Goal: Navigation & Orientation: Find specific page/section

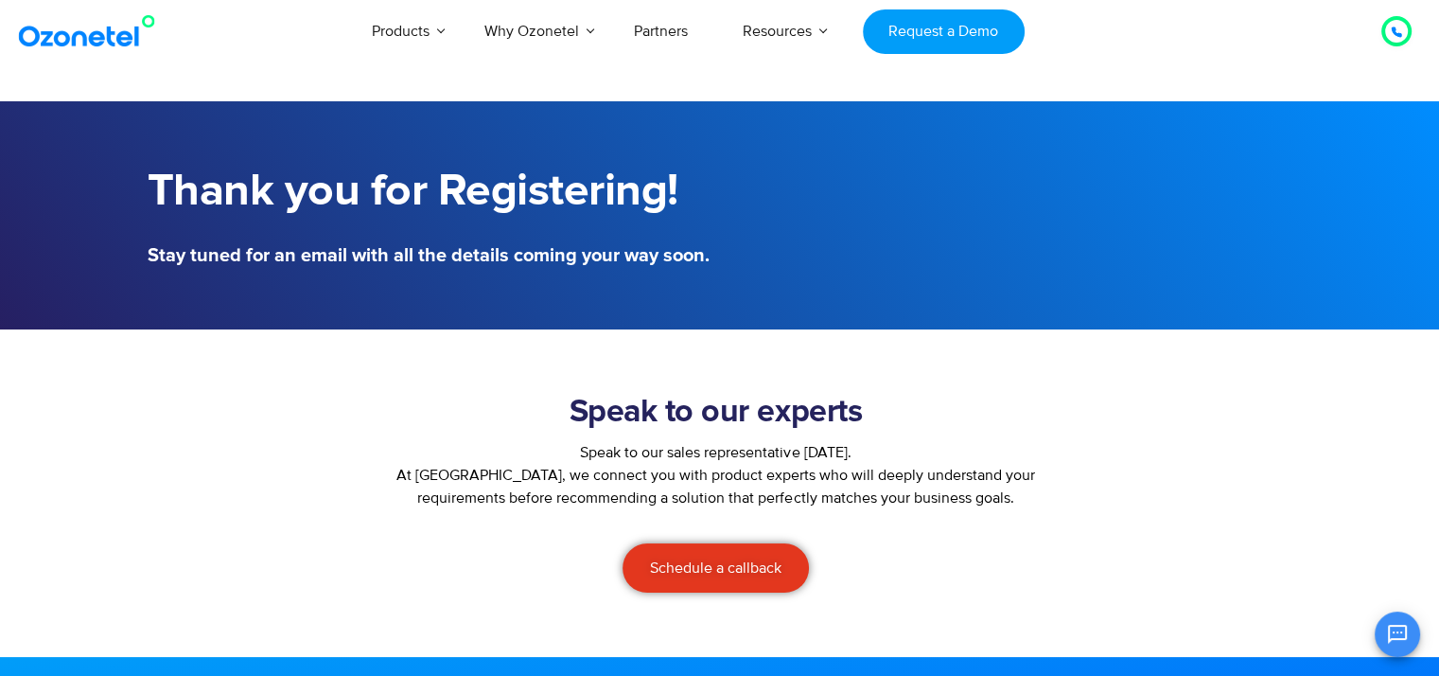
click at [1400, 27] on icon at bounding box center [1396, 31] width 11 height 11
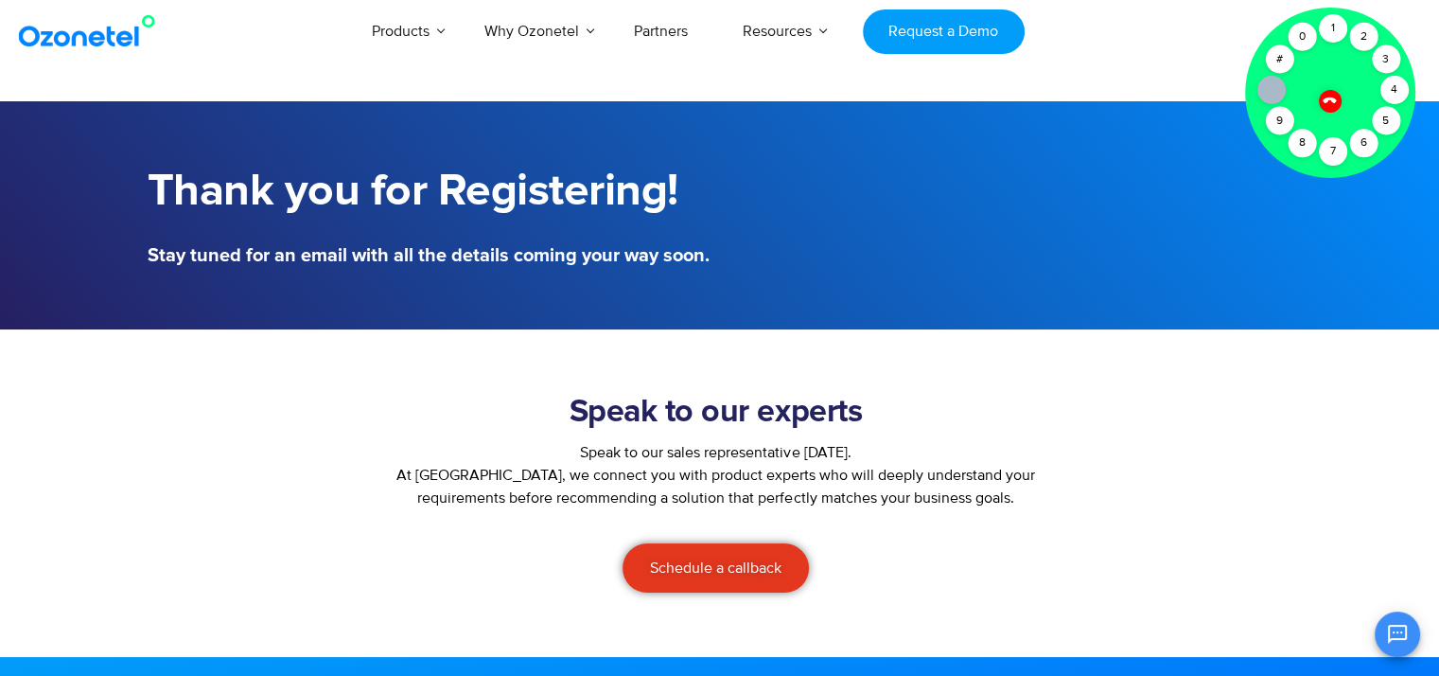
click at [1324, 105] on div at bounding box center [1331, 101] width 32 height 32
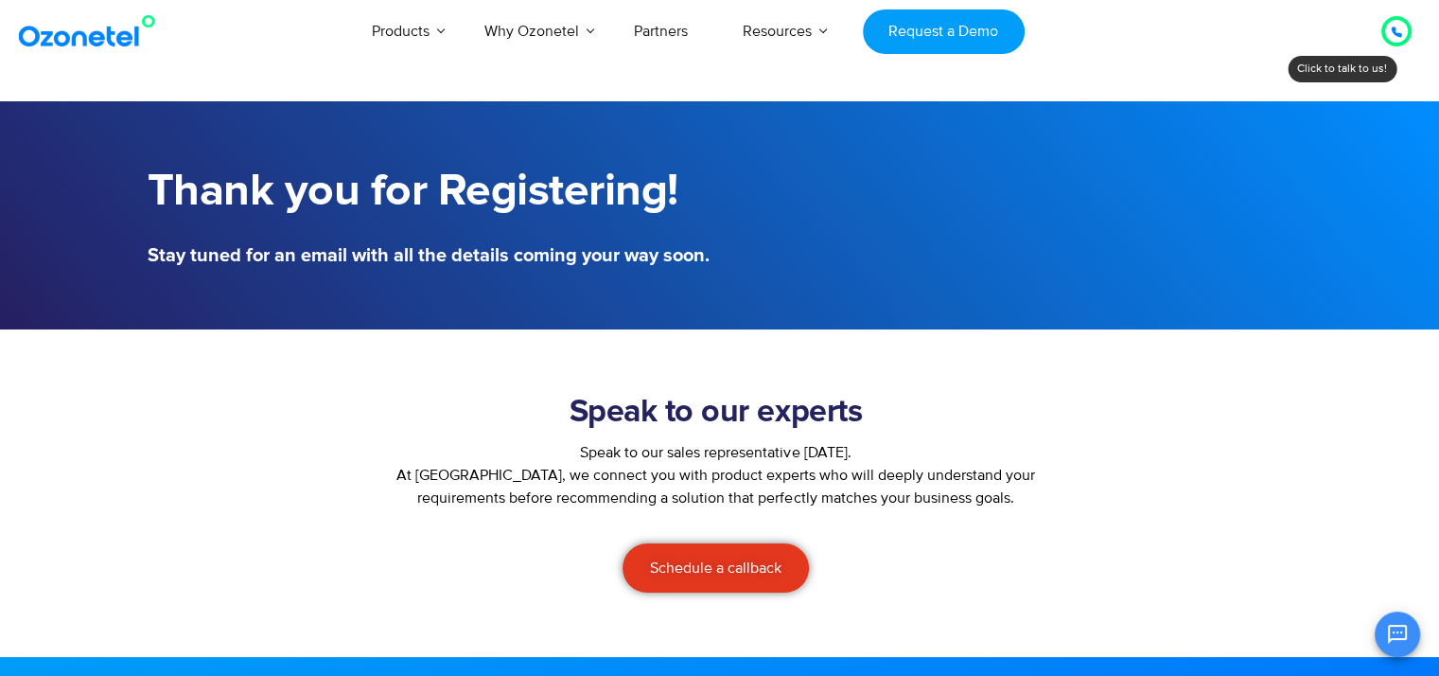
click at [1384, 27] on div at bounding box center [1397, 31] width 30 height 30
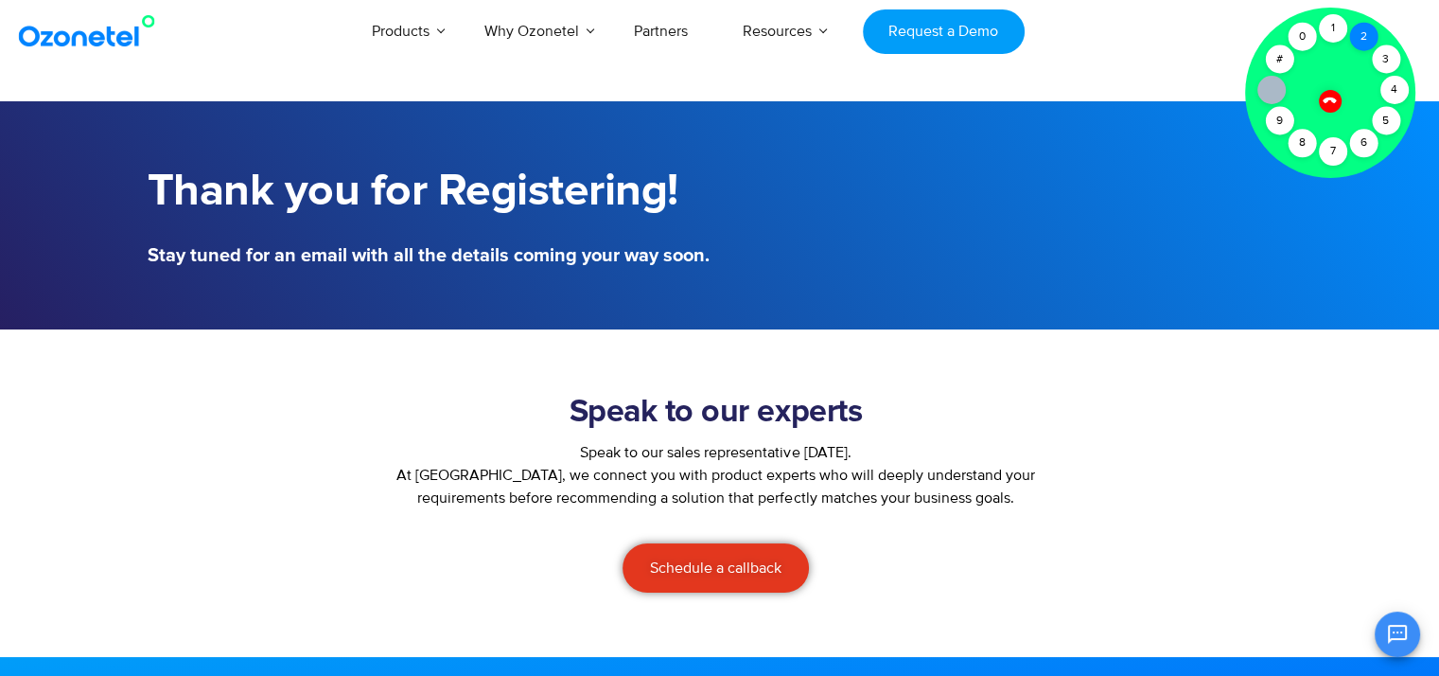
click at [1365, 40] on div "2" at bounding box center [1364, 37] width 28 height 28
click at [1369, 32] on div "2" at bounding box center [1364, 37] width 28 height 28
click at [1332, 101] on icon at bounding box center [1330, 100] width 16 height 16
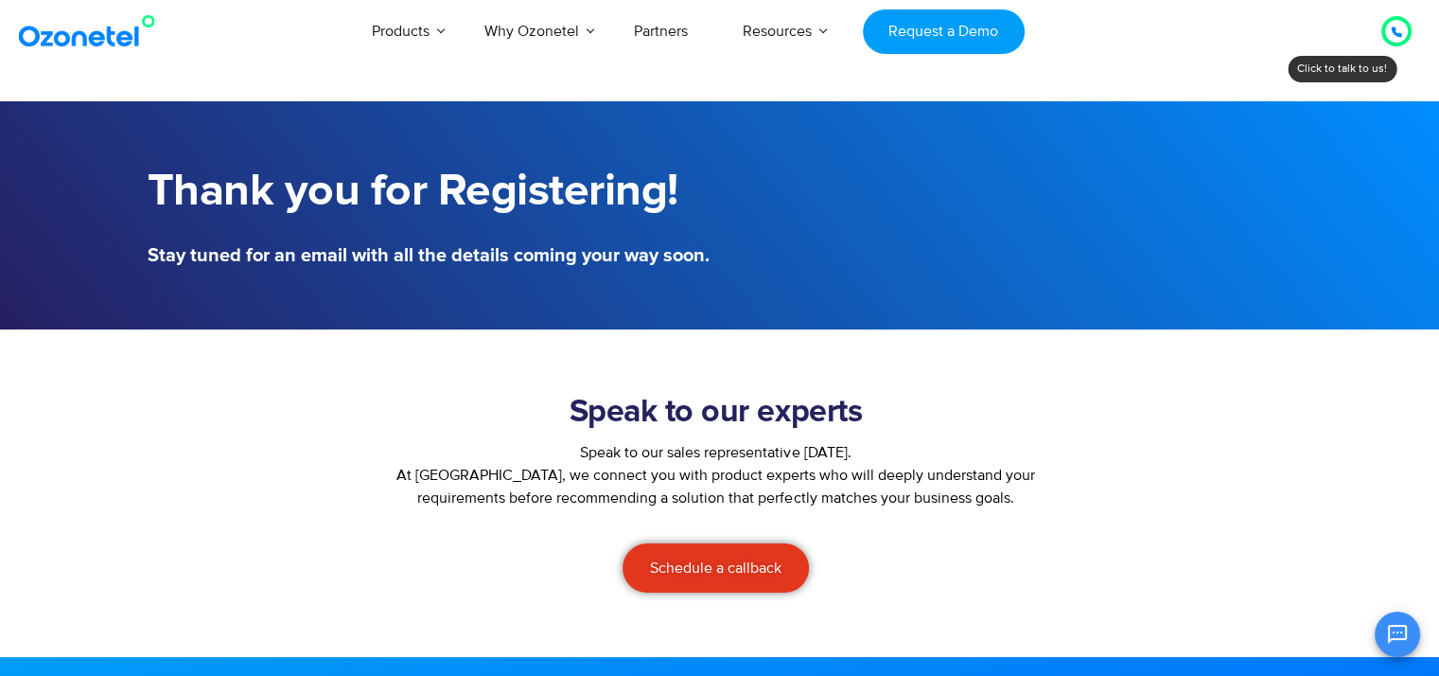
click at [1209, 230] on div at bounding box center [1011, 215] width 582 height 118
click at [1391, 637] on icon "Open chat" at bounding box center [1397, 634] width 23 height 23
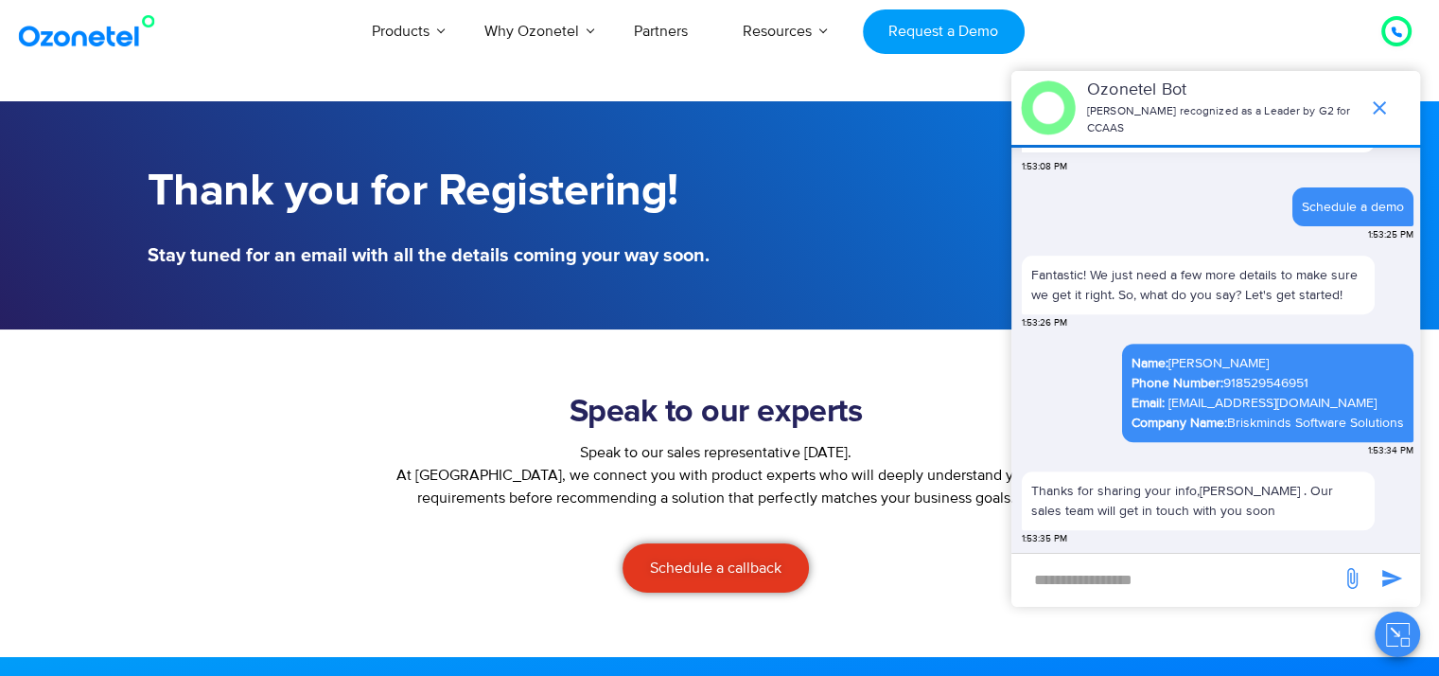
scroll to position [785, 0]
click at [1382, 97] on icon "end chat or minimize" at bounding box center [1379, 108] width 23 height 23
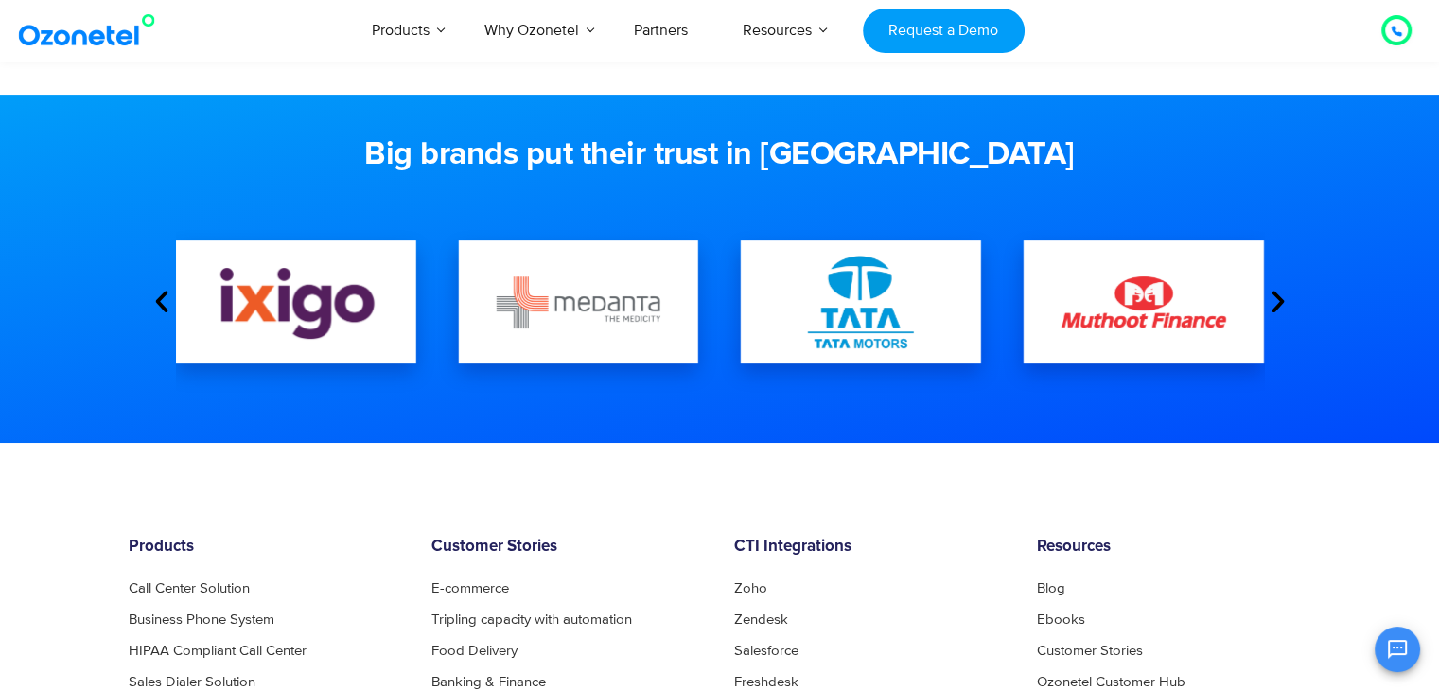
scroll to position [560, 0]
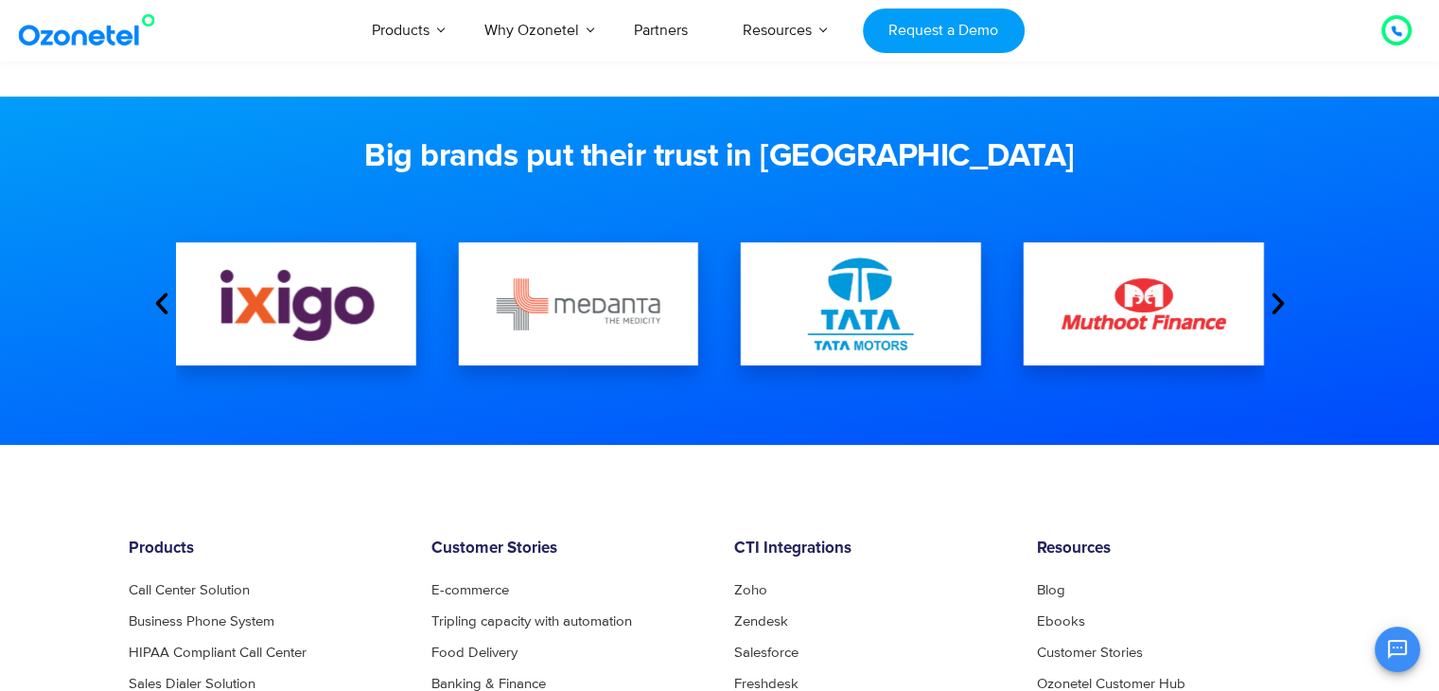
click at [1272, 304] on icon "Next slide" at bounding box center [1278, 304] width 28 height 28
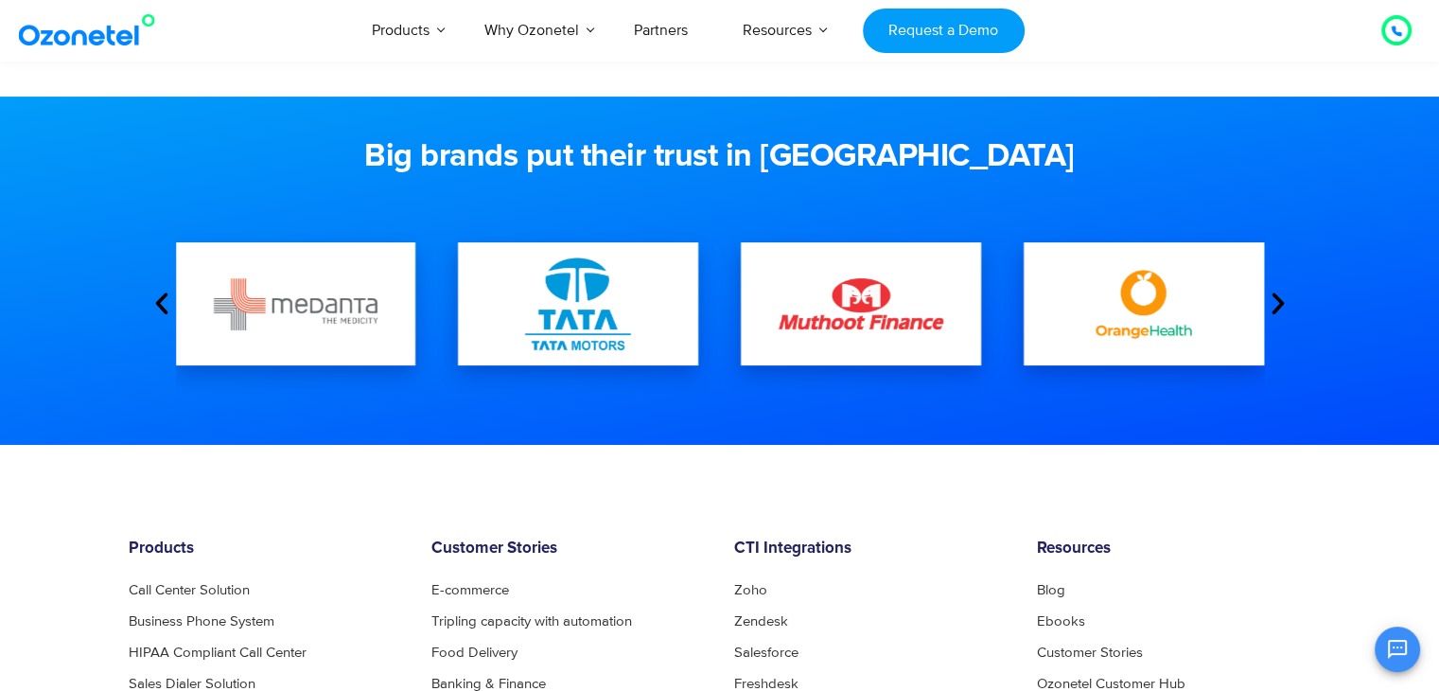
click at [1275, 302] on icon "Next slide" at bounding box center [1278, 304] width 28 height 28
click at [1275, 301] on icon "Next slide" at bounding box center [1278, 304] width 28 height 28
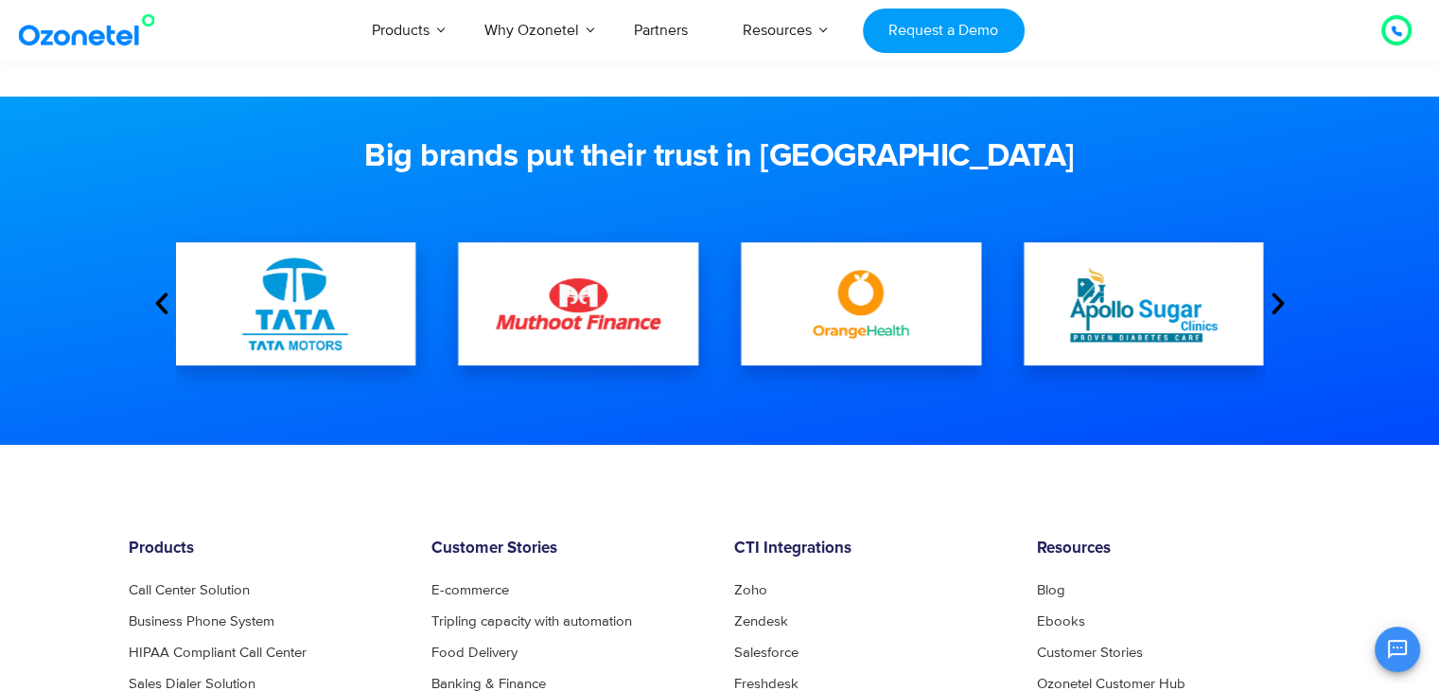
click at [1275, 299] on icon "Next slide" at bounding box center [1278, 304] width 28 height 28
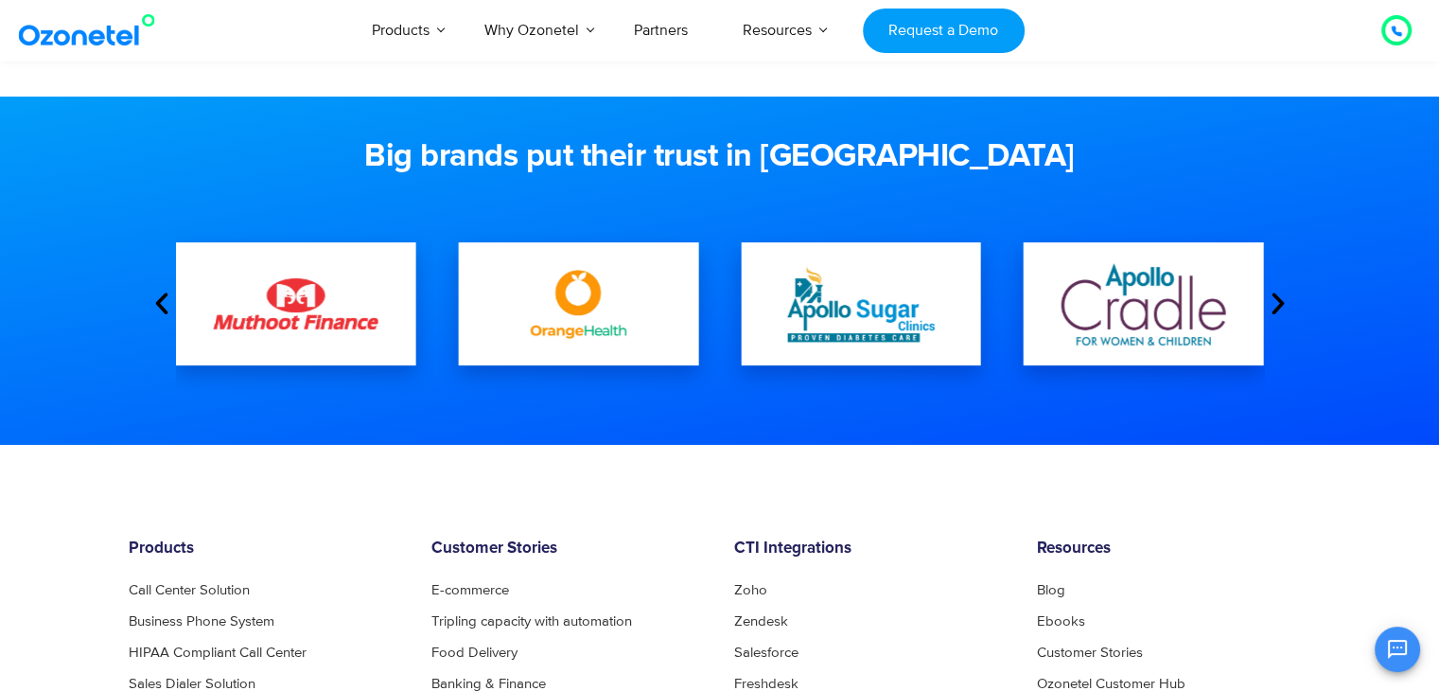
click at [1275, 299] on icon "Next slide" at bounding box center [1278, 304] width 28 height 28
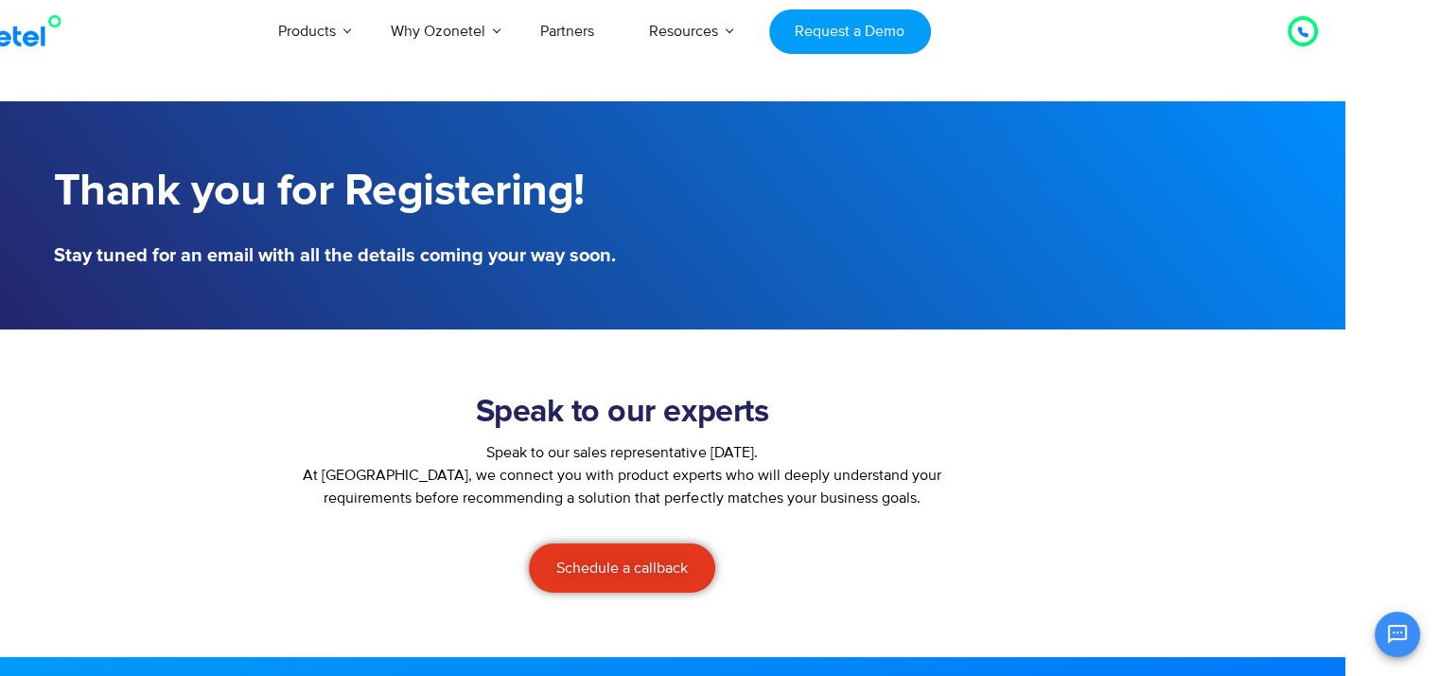
scroll to position [0, 93]
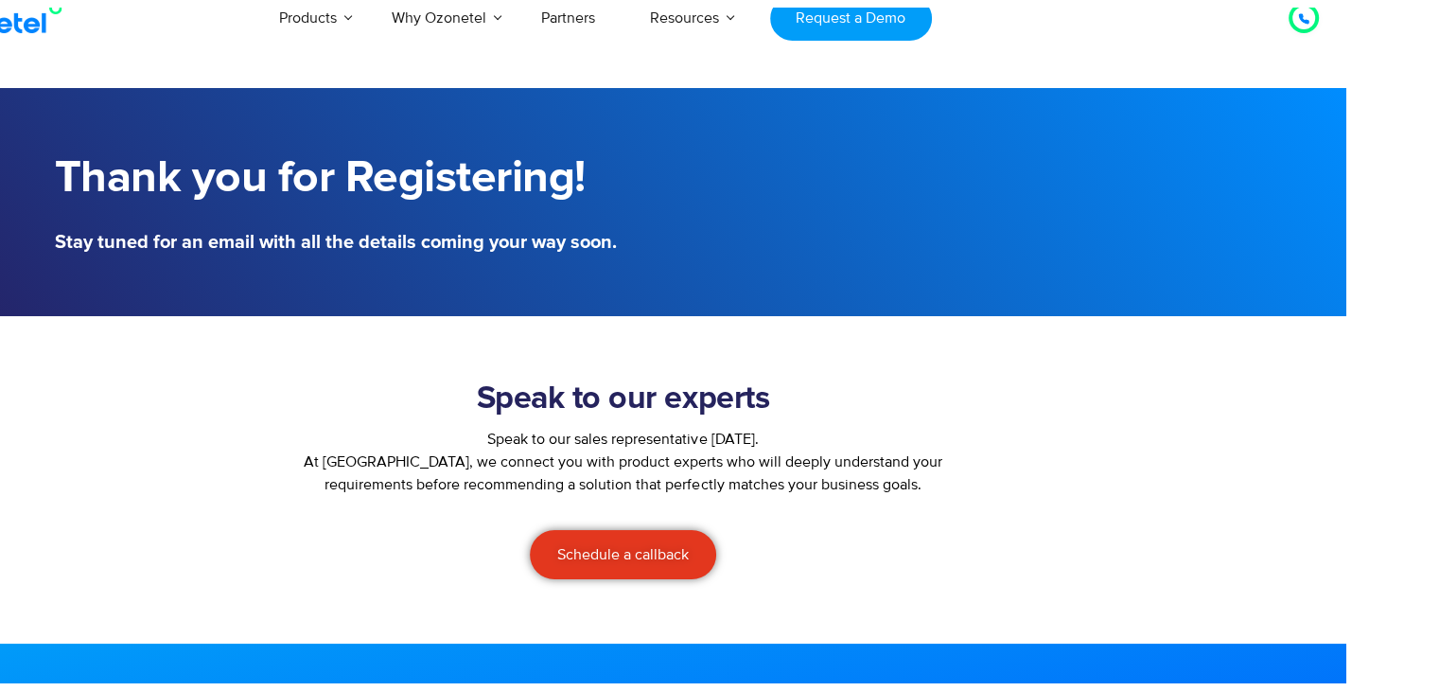
scroll to position [320, 0]
